Goal: Check status: Check status

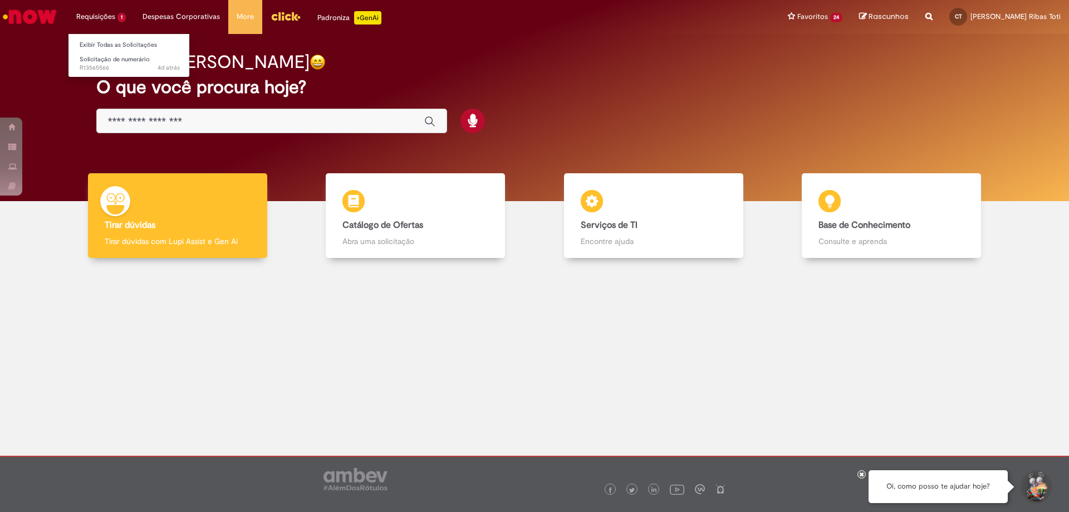
click at [113, 6] on li "Requisições 1 Exibir Todas as Solicitações Solicitação de numerário 4d atrás 4 …" at bounding box center [101, 16] width 66 height 33
click at [108, 40] on link "Exibir Todas as Solicitações" at bounding box center [129, 45] width 122 height 12
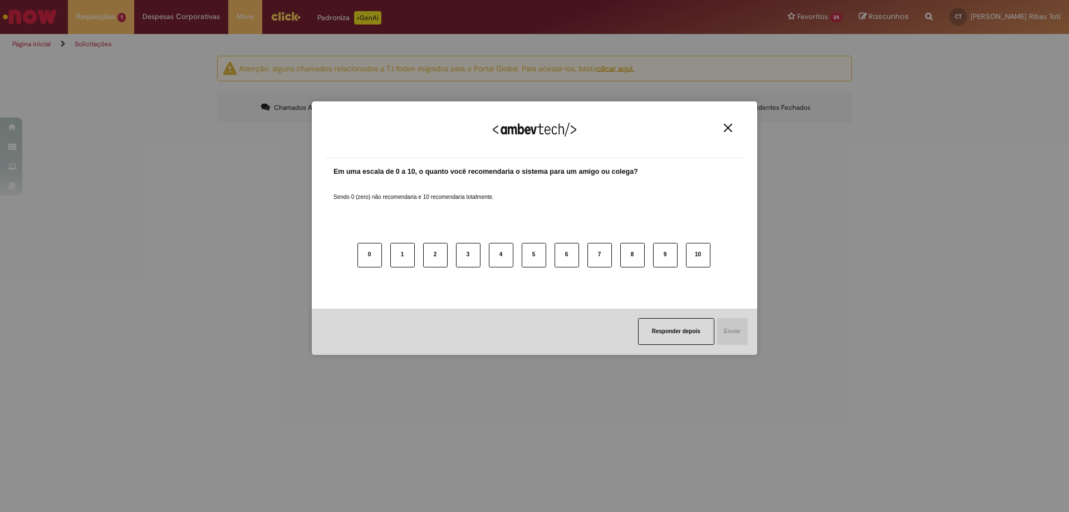
click at [729, 131] on img "Close" at bounding box center [728, 128] width 8 height 8
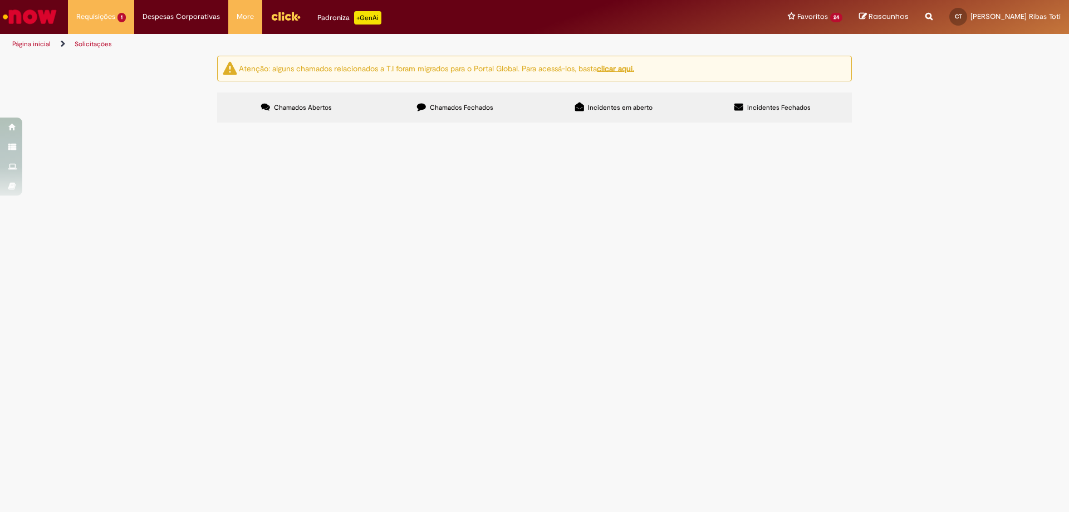
click at [443, 103] on span "Chamados Fechados" at bounding box center [461, 107] width 63 height 9
click at [0, 0] on td "TCFA IBAMA 03.2025" at bounding box center [0, 0] width 0 height 0
click at [0, 0] on span "TCFA IBAMA 03.2025" at bounding box center [0, 0] width 0 height 0
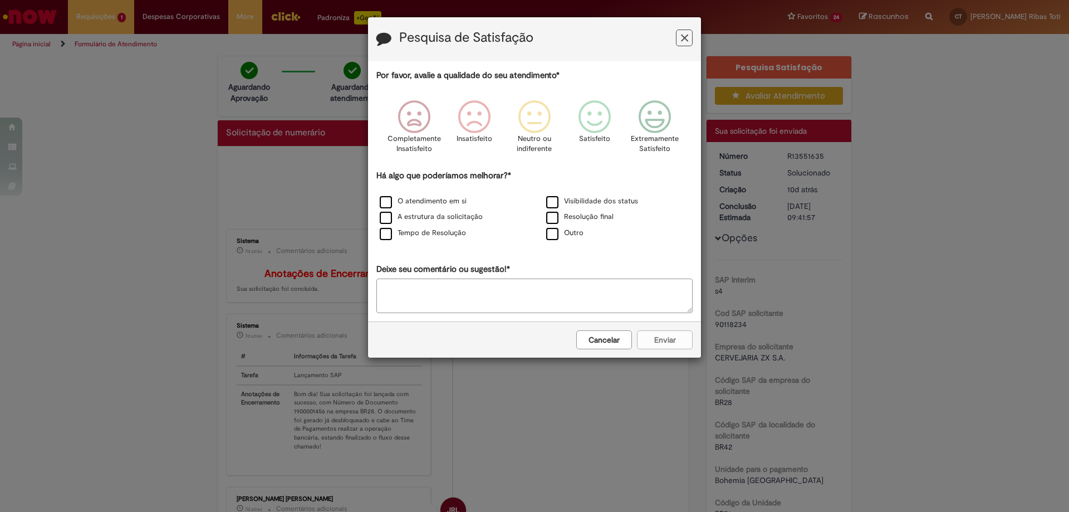
click at [686, 37] on icon "Feedback" at bounding box center [684, 38] width 7 height 12
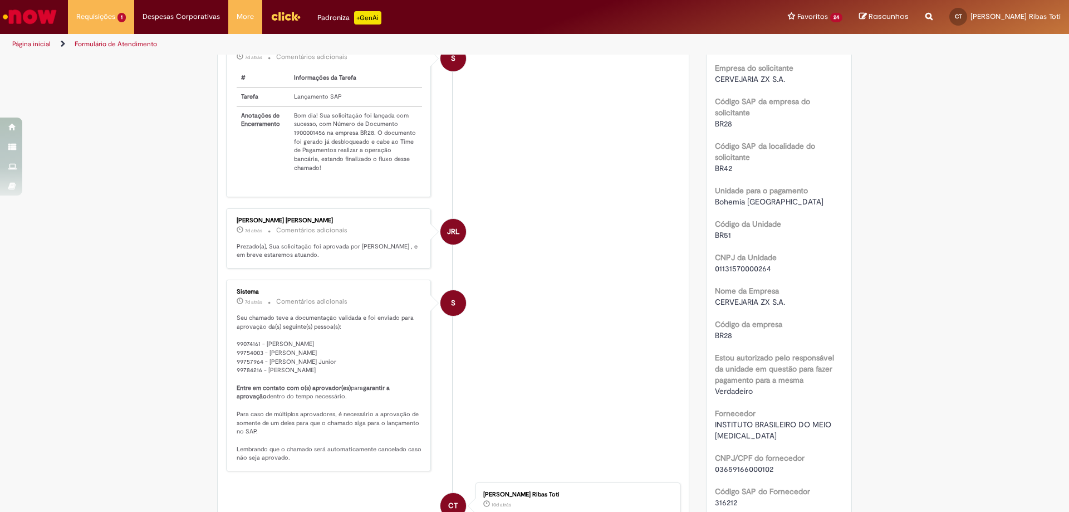
scroll to position [445, 0]
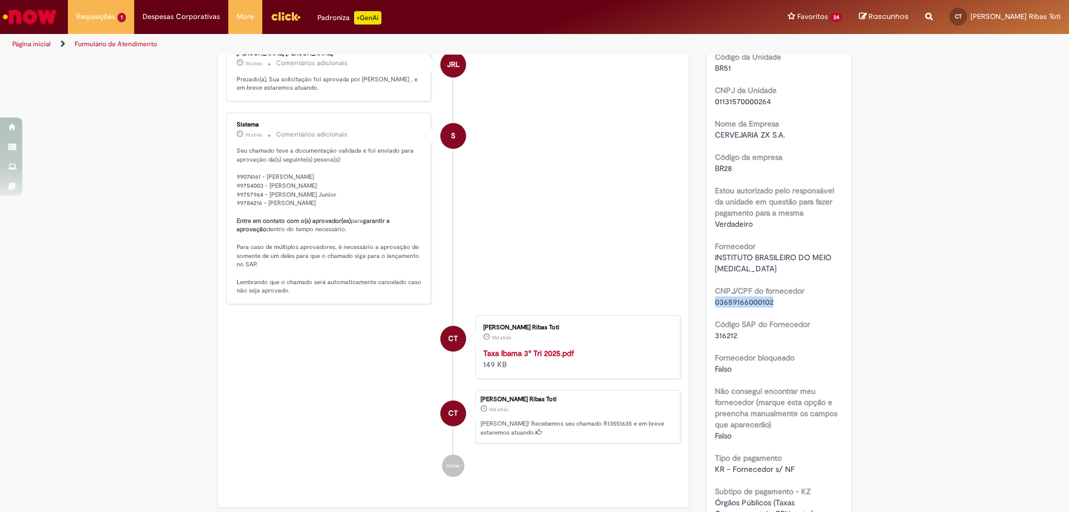
drag, startPoint x: 774, startPoint y: 306, endPoint x: 710, endPoint y: 305, distance: 64.0
click at [710, 305] on div "Número R13551635 Status Solucionado Criação 10d atrás 10 dias atrás Conclusão E…" at bounding box center [779, 456] width 145 height 1518
copy span "03659166000102"
click at [98, 57] on span "Solicitação de numerário" at bounding box center [115, 59] width 70 height 8
click at [115, 66] on span "4d atrás 4 dias atrás R13565566" at bounding box center [130, 67] width 100 height 9
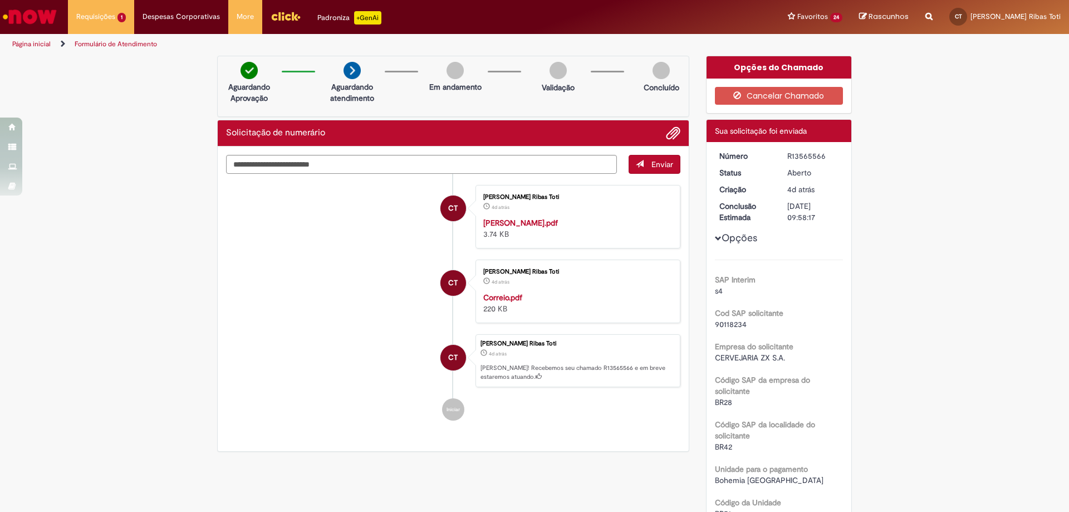
drag, startPoint x: 215, startPoint y: 371, endPoint x: 220, endPoint y: 365, distance: 7.5
click at [218, 371] on div "Enviar CT Camila Carius Ribas Toti 4d atrás 4 dias atrás Fatura correio.pdf 3.7…" at bounding box center [453, 298] width 471 height 305
